Goal: Use online tool/utility

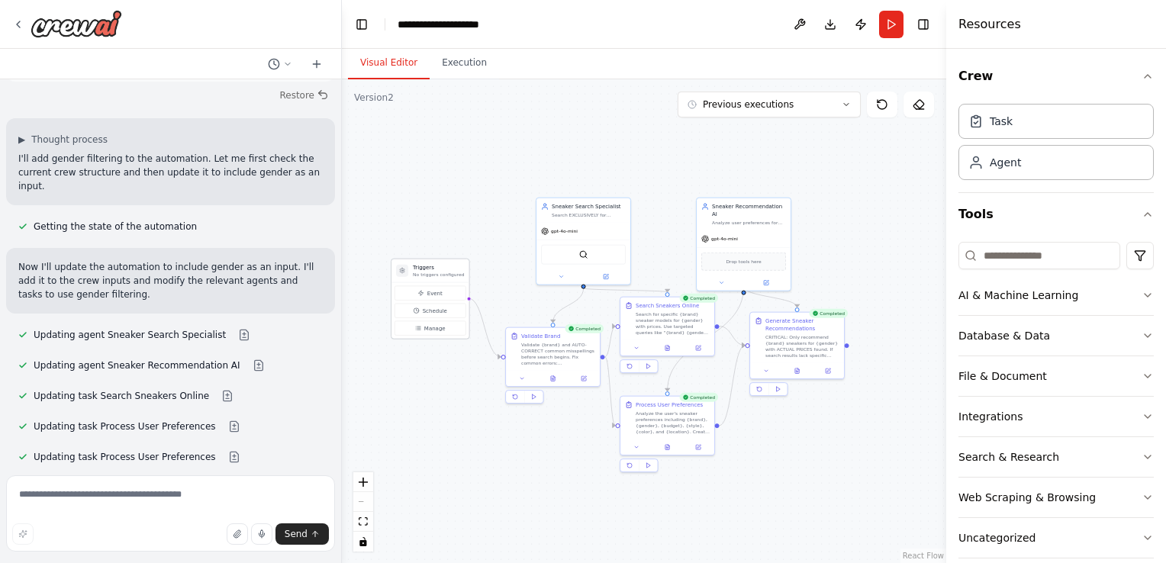
drag, startPoint x: 471, startPoint y: 259, endPoint x: 448, endPoint y: 266, distance: 23.9
click at [448, 266] on h3 "Triggers" at bounding box center [438, 268] width 51 height 8
drag, startPoint x: 598, startPoint y: 229, endPoint x: 564, endPoint y: 227, distance: 33.6
click at [564, 227] on div "gpt-4o-mini" at bounding box center [553, 229] width 94 height 17
click at [656, 317] on div "Search for specific {brand} sneaker models for {gender} with prices. Use target…" at bounding box center [665, 322] width 74 height 24
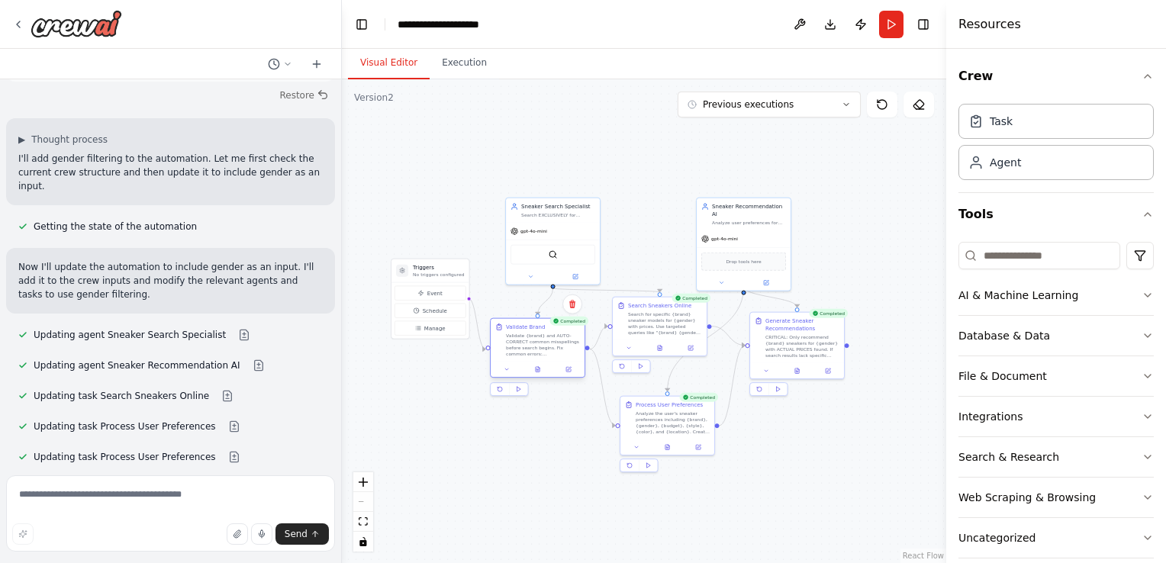
drag, startPoint x: 566, startPoint y: 356, endPoint x: 552, endPoint y: 352, distance: 15.0
click at [552, 352] on div "Validate {brand} and AUTO-CORRECT common misspellings before search begins. Fix…" at bounding box center [543, 345] width 74 height 24
drag, startPoint x: 660, startPoint y: 414, endPoint x: 650, endPoint y: 413, distance: 10.0
click at [650, 413] on div "Analyze the user's sneaker preferences including {brand}, {gender}, {budget}, {…" at bounding box center [665, 421] width 74 height 24
click at [797, 456] on div ".deletable-edge-delete-btn { width: 20px; height: 20px; border: 0px solid #ffff…" at bounding box center [644, 321] width 605 height 484
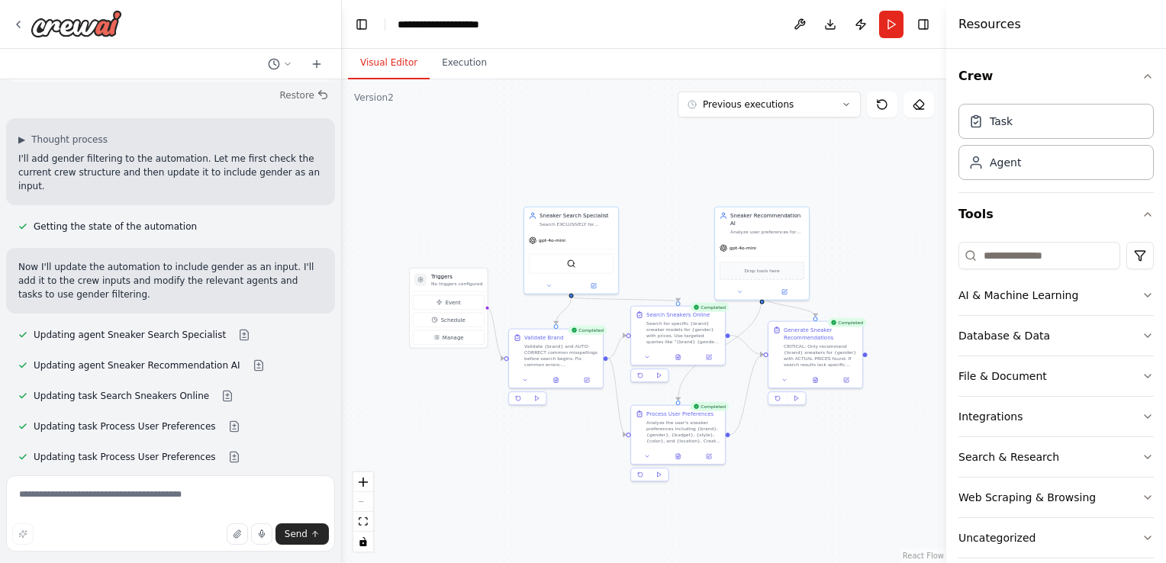
drag, startPoint x: 797, startPoint y: 456, endPoint x: 812, endPoint y: 459, distance: 15.6
click at [812, 459] on div ".deletable-edge-delete-btn { width: 20px; height: 20px; border: 0px solid #ffff…" at bounding box center [644, 321] width 605 height 484
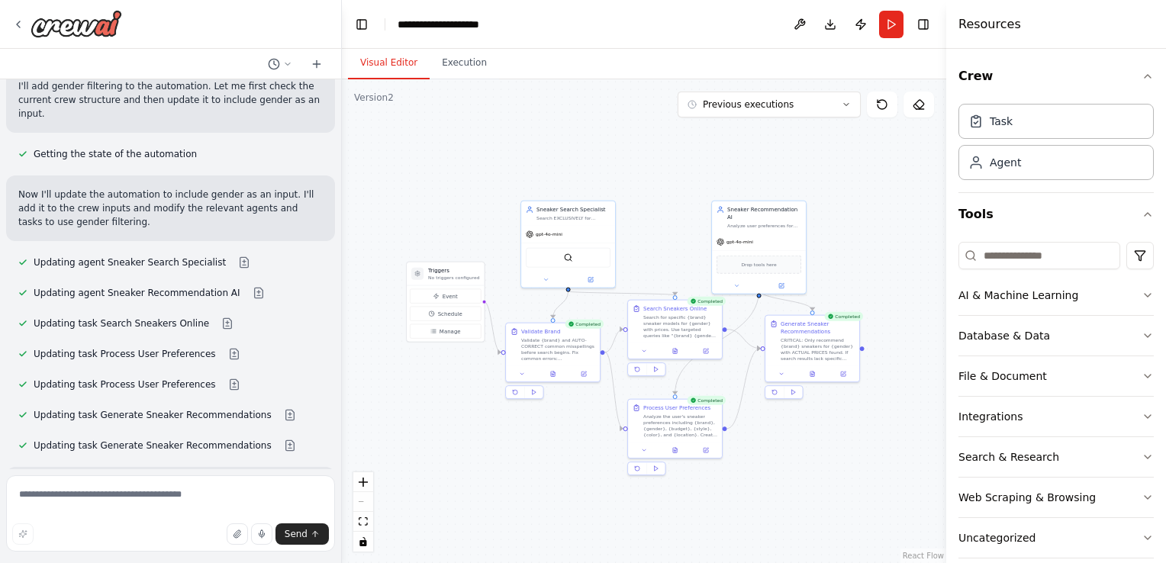
scroll to position [11743, 0]
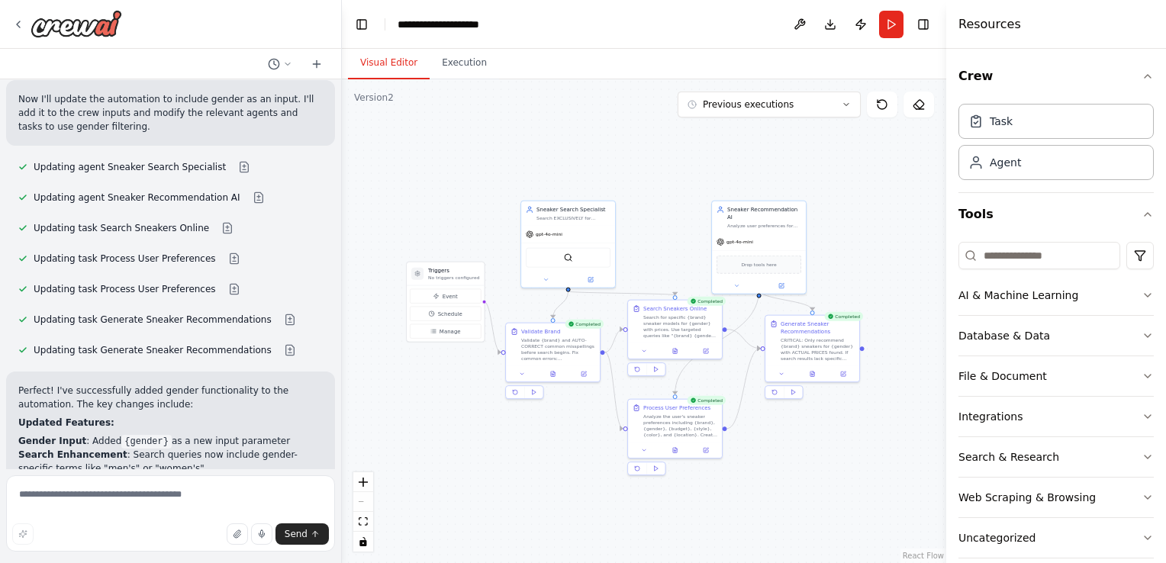
drag, startPoint x: 134, startPoint y: 226, endPoint x: 63, endPoint y: 205, distance: 73.2
click at [389, 350] on div ".deletable-edge-delete-btn { width: 20px; height: 20px; border: 0px solid #ffff…" at bounding box center [644, 321] width 605 height 484
click at [360, 238] on div ".deletable-edge-delete-btn { width: 20px; height: 20px; border: 0px solid #ffff…" at bounding box center [644, 321] width 605 height 484
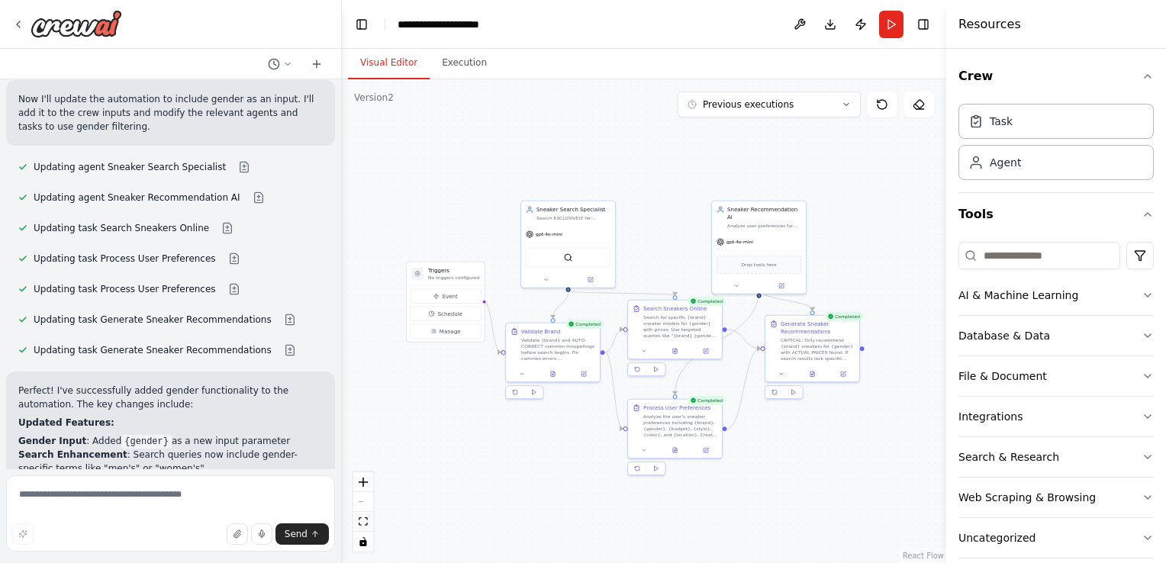
click at [669, 324] on div "Search for specific {brand} sneaker models for {gender} with prices. Use target…" at bounding box center [680, 325] width 74 height 24
click at [704, 352] on icon at bounding box center [706, 350] width 6 height 6
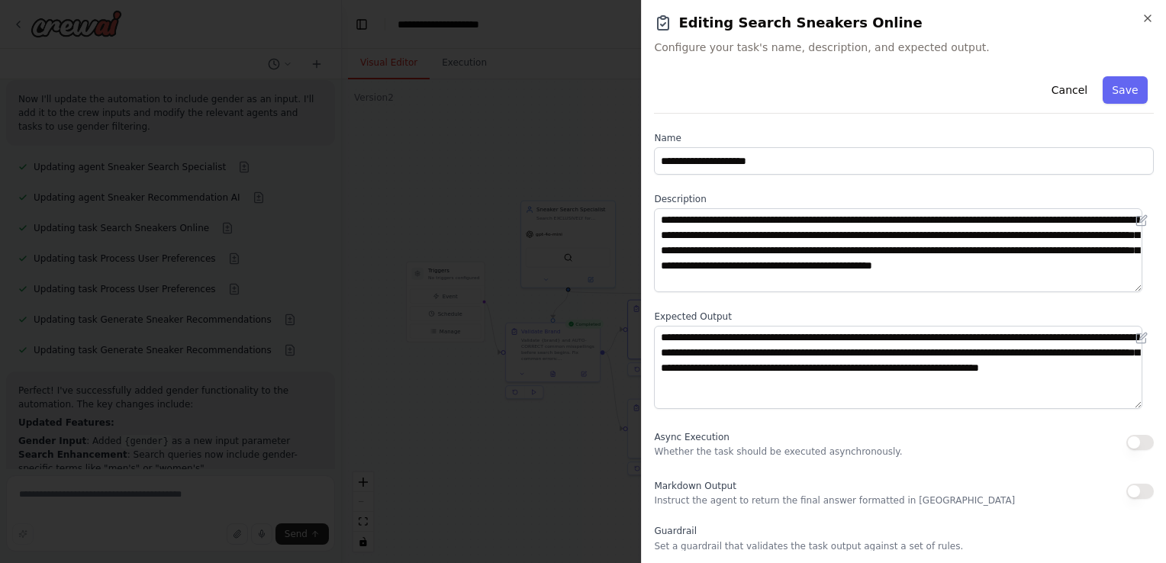
click at [782, 421] on div "**********" at bounding box center [904, 373] width 500 height 606
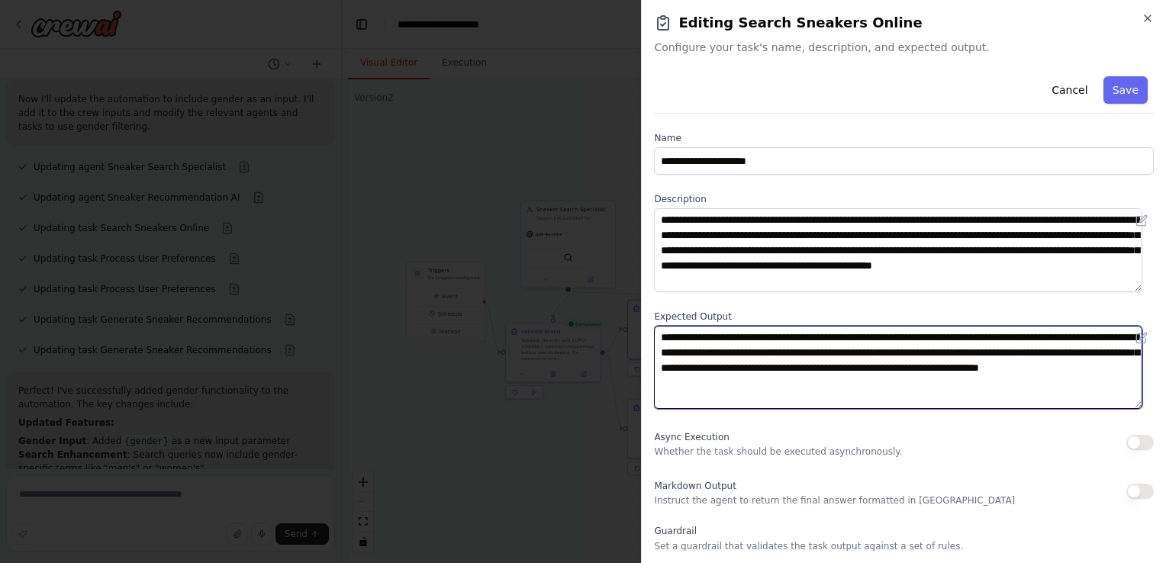
click at [827, 394] on textarea "**********" at bounding box center [898, 368] width 488 height 84
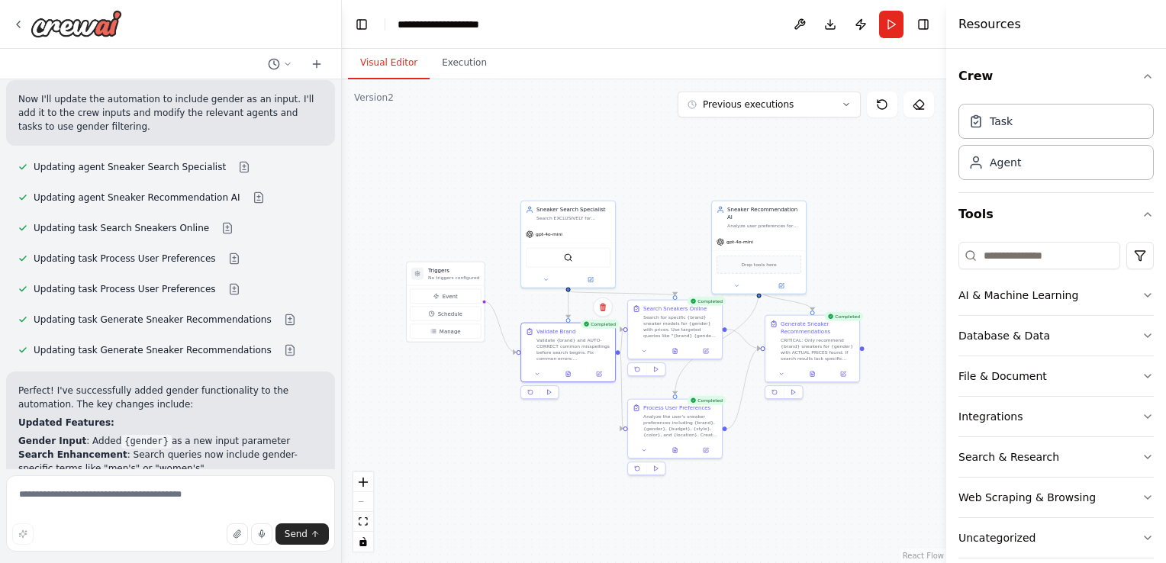
drag, startPoint x: 598, startPoint y: 399, endPoint x: 610, endPoint y: 401, distance: 11.6
click at [610, 401] on div "Completed Validate Brand Validate {brand} and AUTO-CORRECT common misspellings …" at bounding box center [568, 363] width 95 height 80
drag, startPoint x: 592, startPoint y: 235, endPoint x: 574, endPoint y: 239, distance: 18.0
click at [574, 239] on div "gpt-4o-mini" at bounding box center [553, 240] width 94 height 17
drag, startPoint x: 572, startPoint y: 237, endPoint x: 571, endPoint y: 227, distance: 9.3
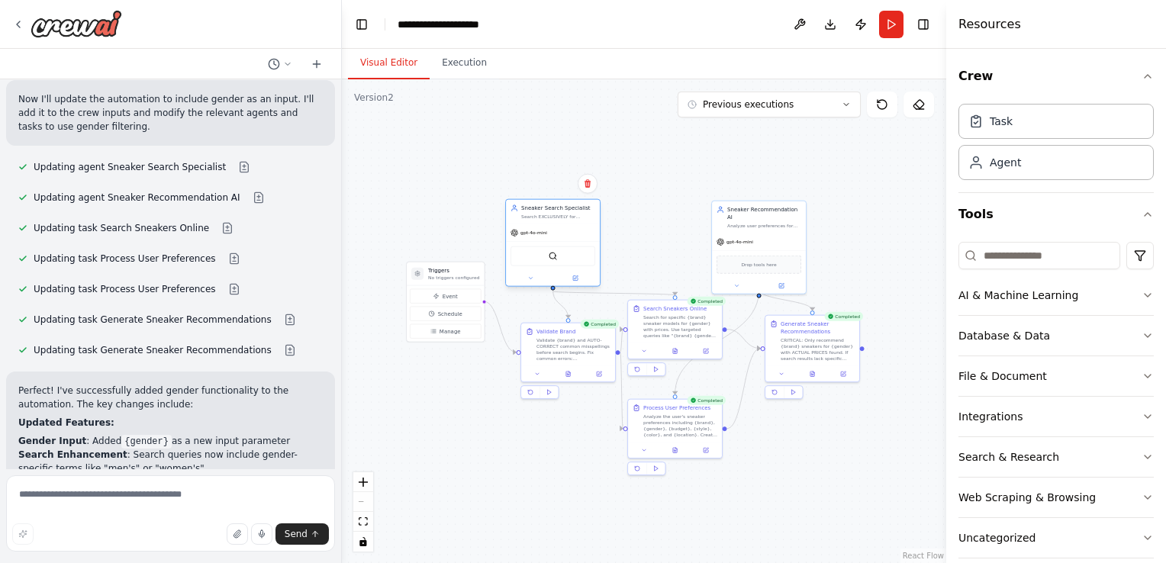
click at [571, 227] on div "gpt-4o-mini" at bounding box center [553, 232] width 94 height 17
click at [666, 221] on div ".deletable-edge-delete-btn { width: 20px; height: 20px; border: 0px solid #ffff…" at bounding box center [644, 321] width 605 height 484
click at [679, 318] on div "Search for specific {brand} sneaker models for {gender} with prices. Use target…" at bounding box center [680, 325] width 74 height 24
drag, startPoint x: 575, startPoint y: 350, endPoint x: 556, endPoint y: 349, distance: 19.1
click at [556, 349] on div "Validate {brand} and AUTO-CORRECT common misspellings before search begins. Fix…" at bounding box center [558, 348] width 74 height 24
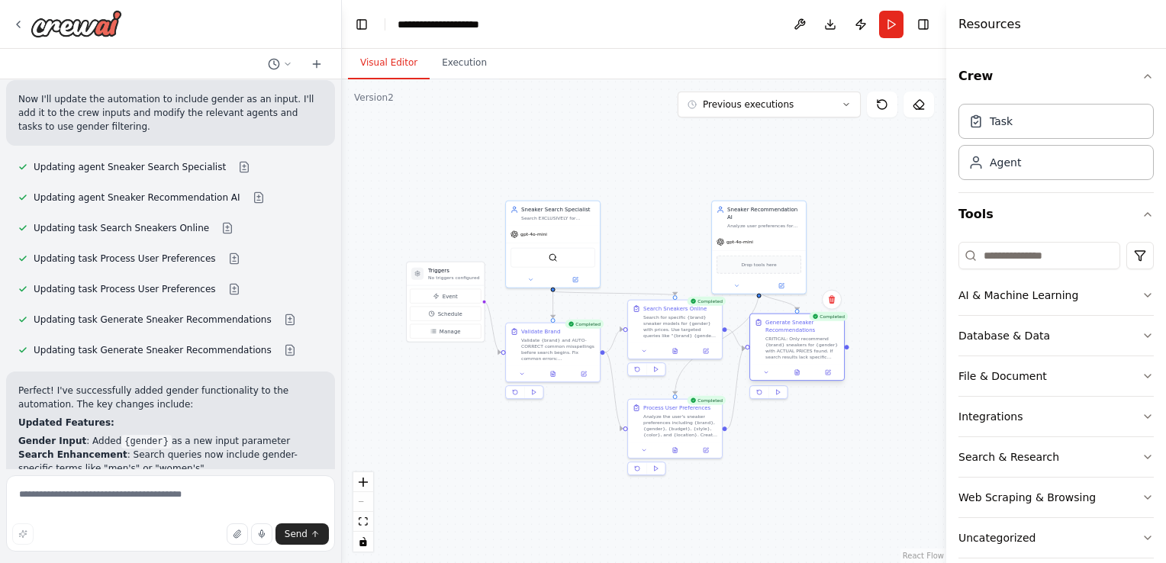
drag, startPoint x: 825, startPoint y: 339, endPoint x: 811, endPoint y: 339, distance: 13.7
click at [811, 339] on div "CRITICAL: Only recommend {brand} sneakers for {gender} with ACTUAL PRICES found…" at bounding box center [803, 348] width 74 height 24
drag, startPoint x: 679, startPoint y: 320, endPoint x: 672, endPoint y: 316, distance: 7.9
click at [672, 316] on div "Search for specific {brand} sneaker models for {gender} with prices. Use target…" at bounding box center [673, 325] width 74 height 24
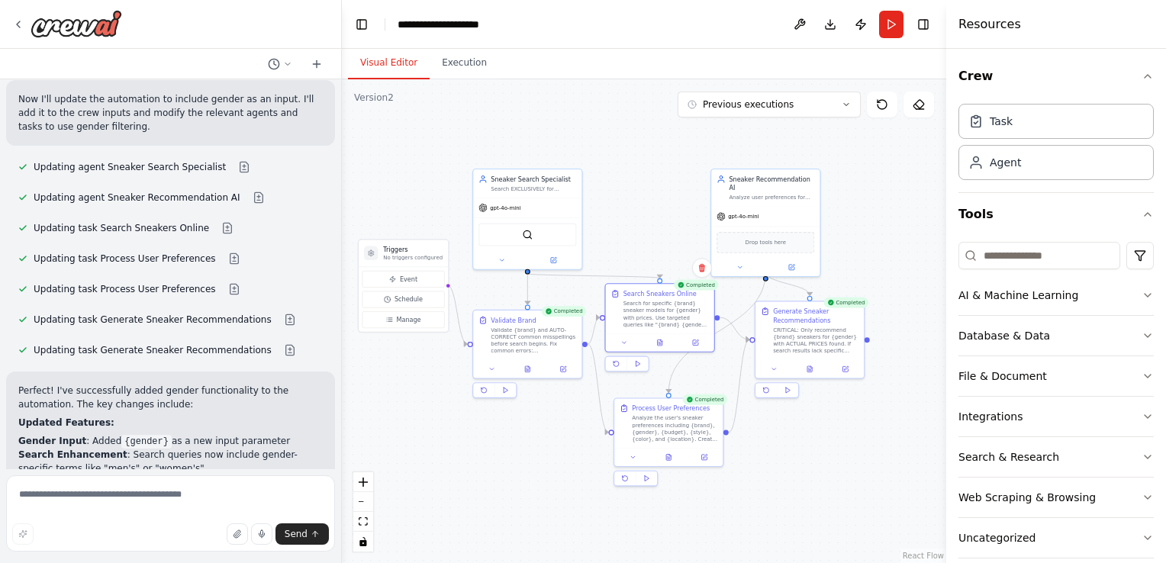
drag, startPoint x: 772, startPoint y: 445, endPoint x: 791, endPoint y: 447, distance: 18.5
click at [791, 447] on div ".deletable-edge-delete-btn { width: 20px; height: 20px; border: 0px solid #ffff…" at bounding box center [644, 321] width 605 height 484
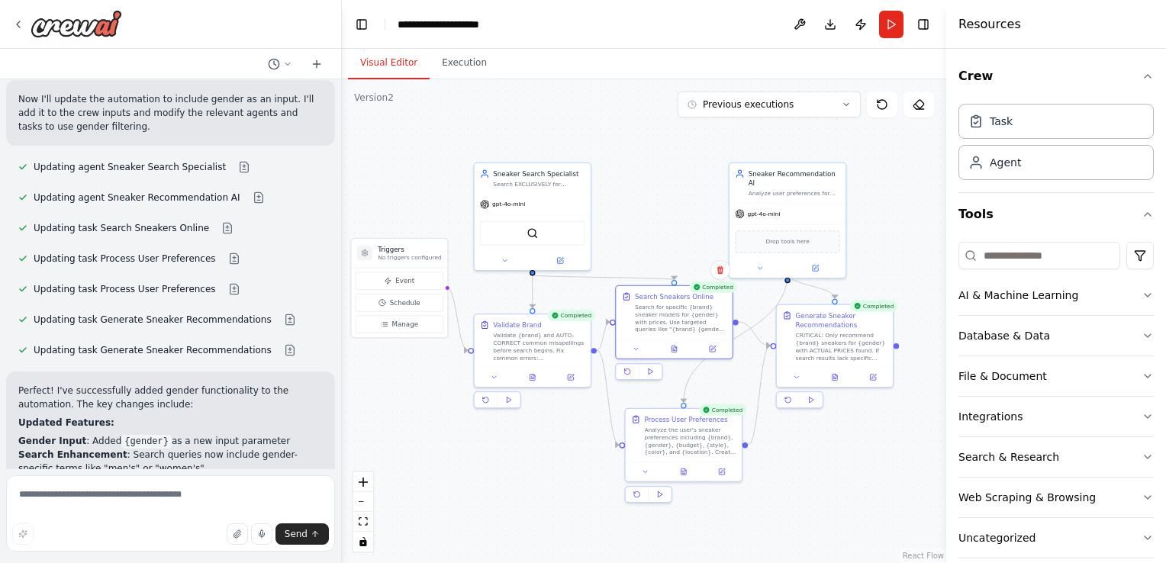
drag, startPoint x: 798, startPoint y: 445, endPoint x: 821, endPoint y: 459, distance: 26.1
click at [821, 459] on div ".deletable-edge-delete-btn { width: 20px; height: 20px; border: 0px solid #ffff…" at bounding box center [644, 321] width 605 height 484
